Goal: Check status: Check status

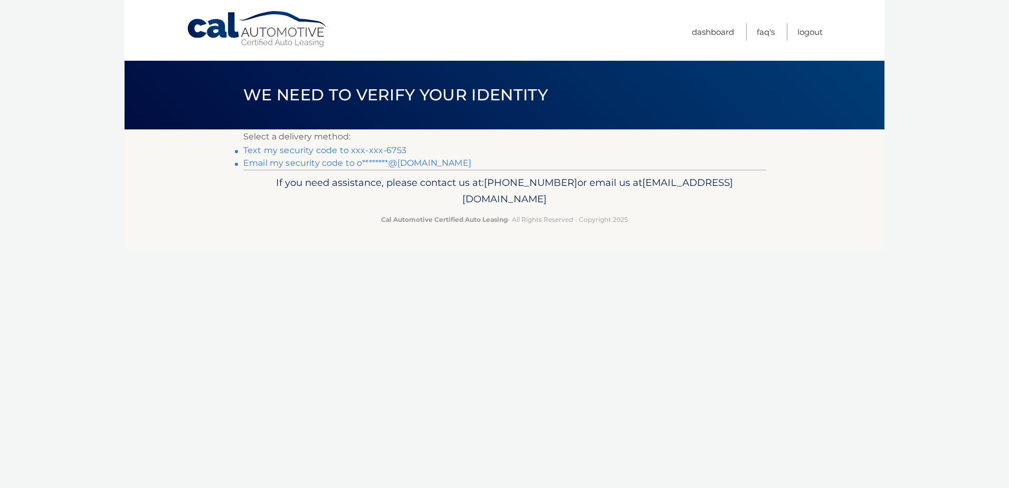
click at [375, 148] on link "Text my security code to xxx-xxx-6753" at bounding box center [324, 150] width 163 height 10
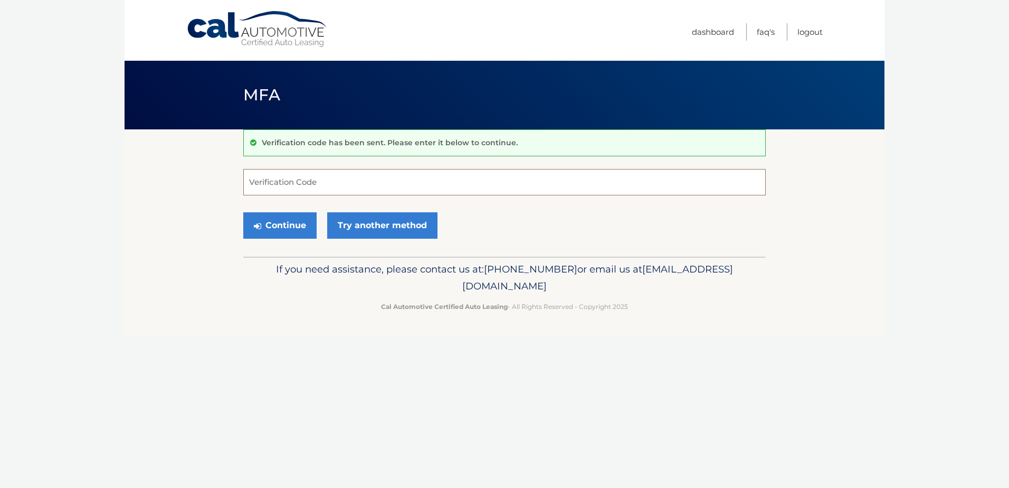
click at [294, 187] on input "Verification Code" at bounding box center [504, 182] width 523 height 26
type input "565073"
click at [292, 232] on button "Continue" at bounding box center [279, 225] width 73 height 26
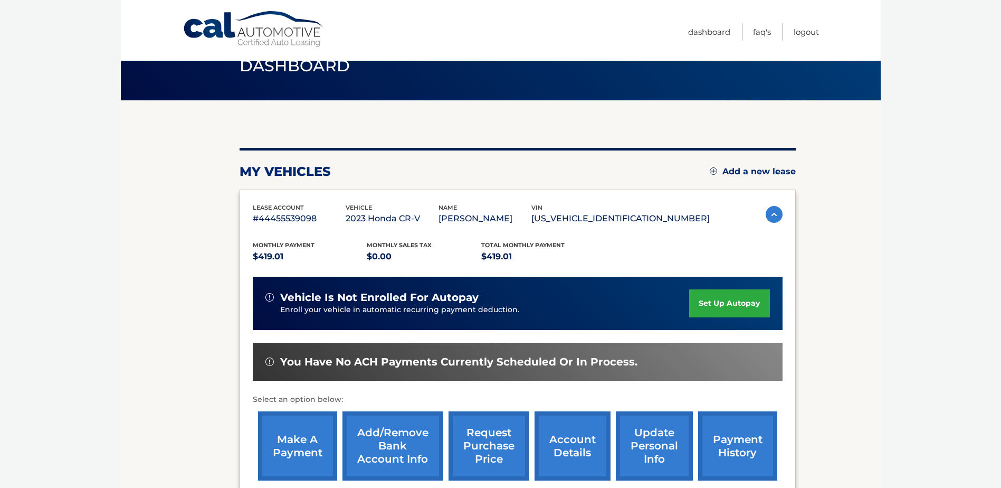
scroll to position [152, 0]
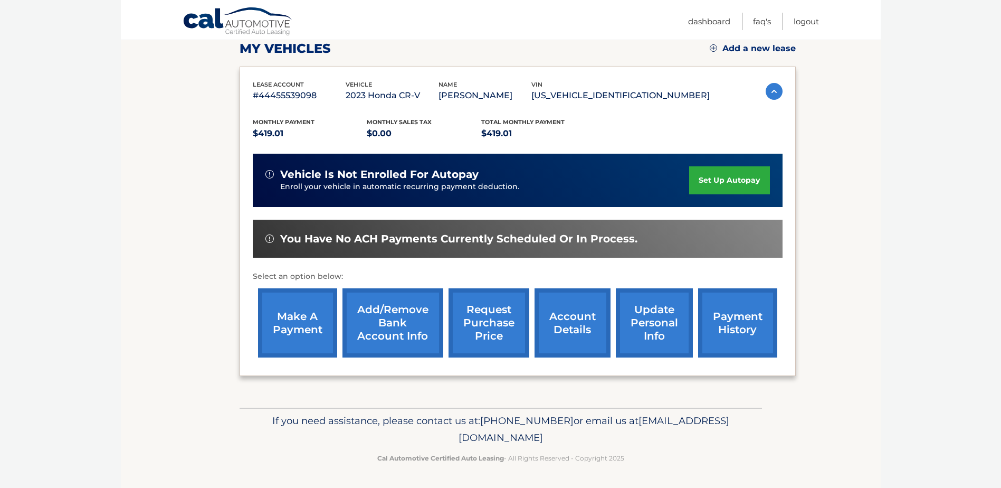
click at [739, 323] on link "payment history" at bounding box center [737, 322] width 79 height 69
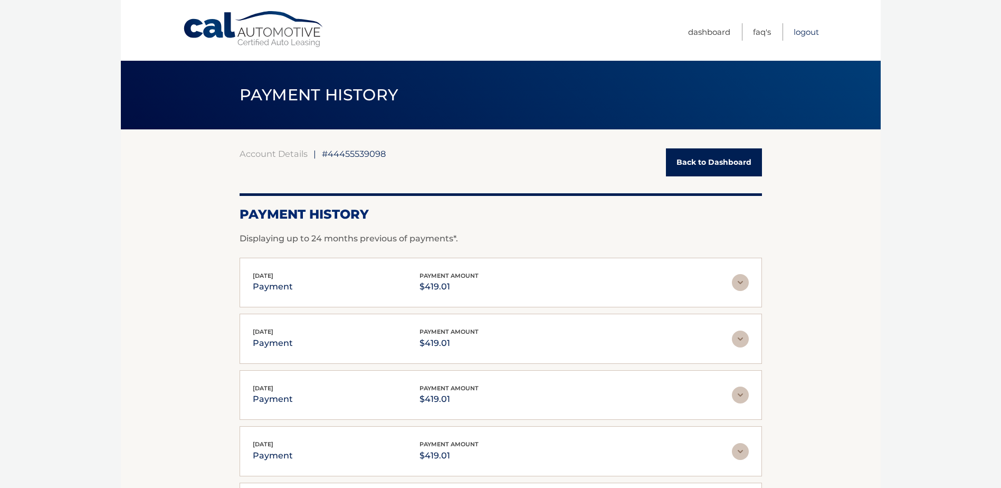
click at [801, 33] on link "Logout" at bounding box center [806, 31] width 25 height 17
